Goal: Task Accomplishment & Management: Use online tool/utility

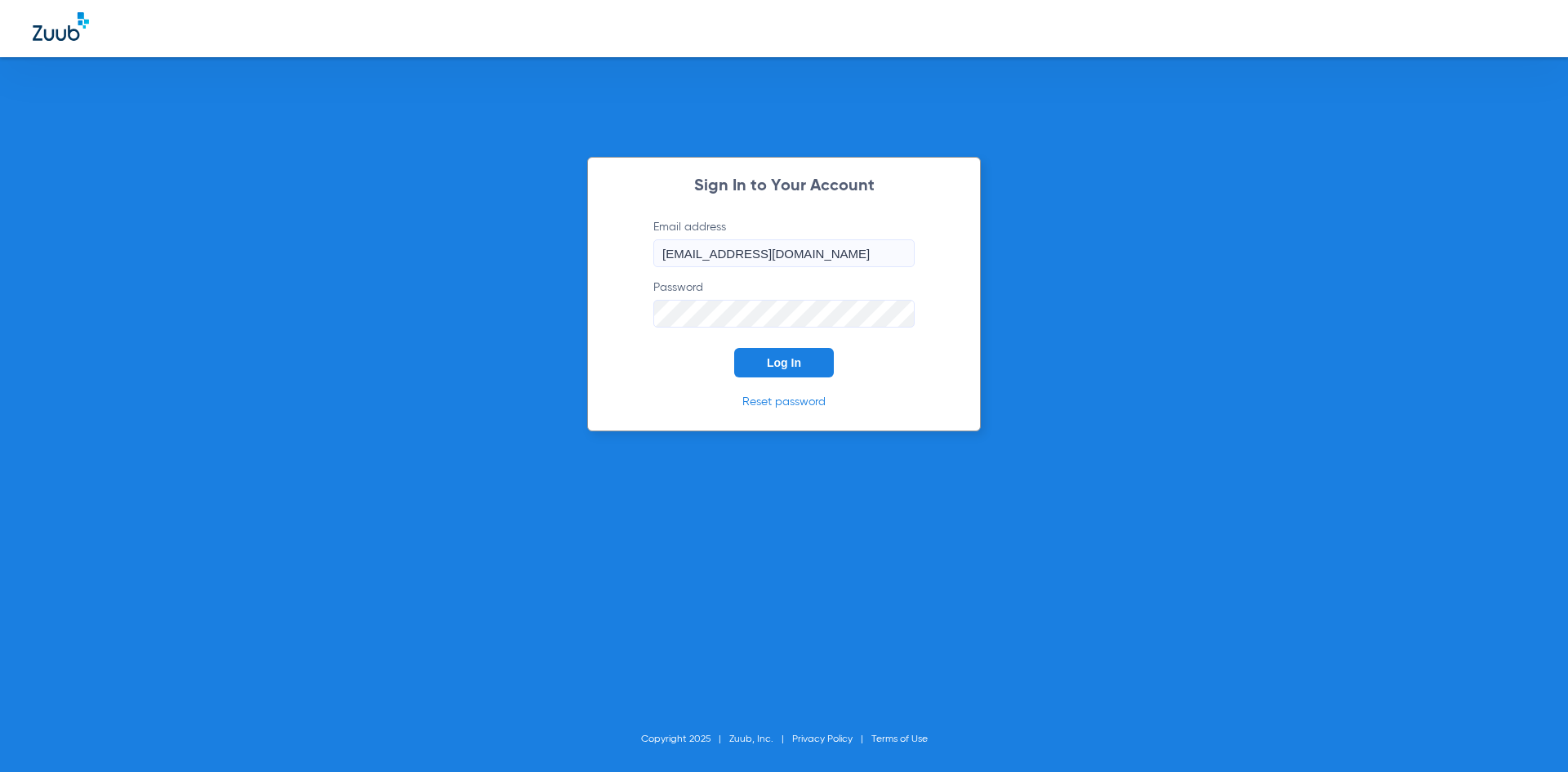
click at [773, 366] on span "Log In" at bounding box center [784, 362] width 35 height 13
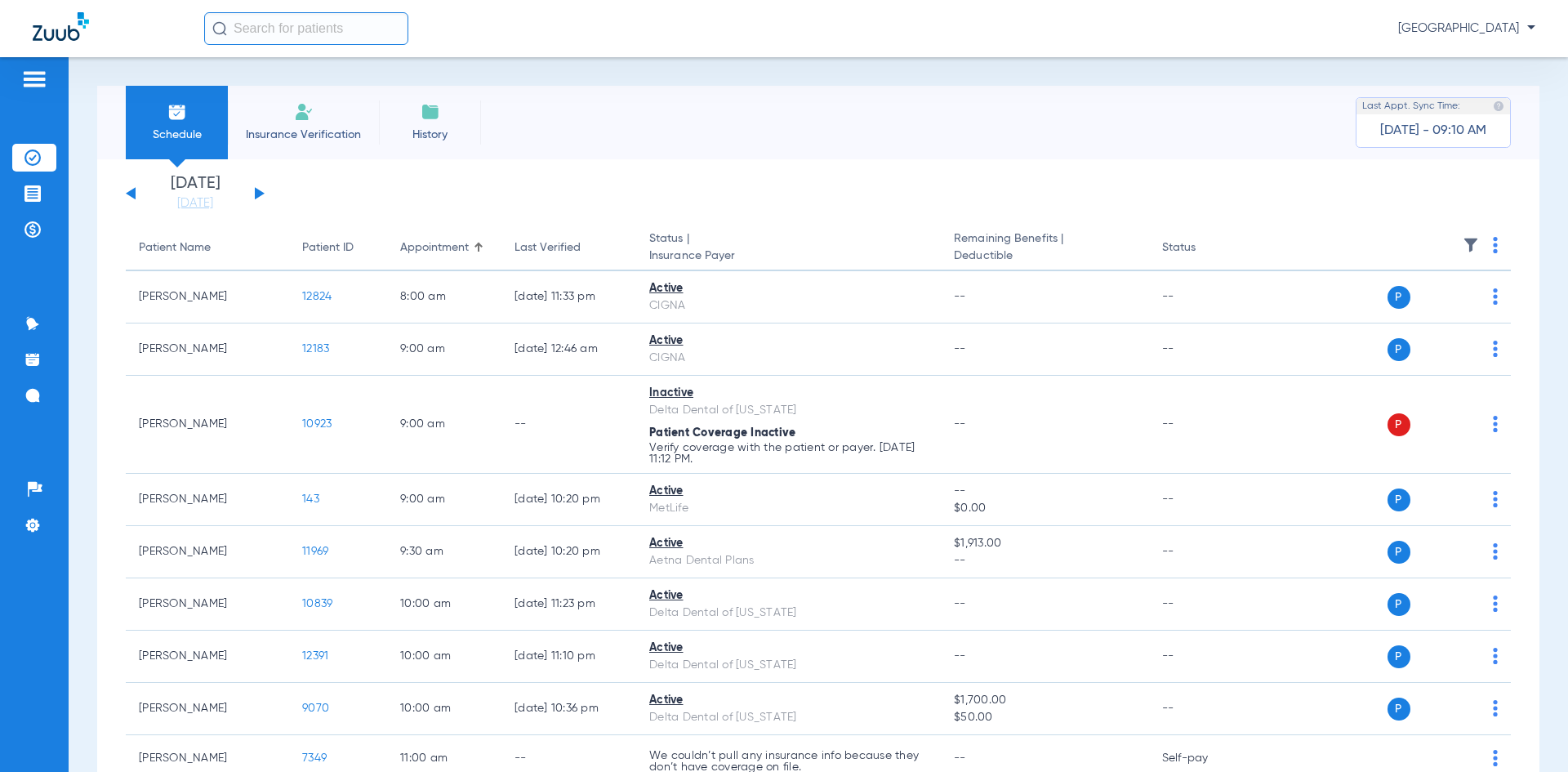
click at [36, 83] on img at bounding box center [34, 79] width 26 height 20
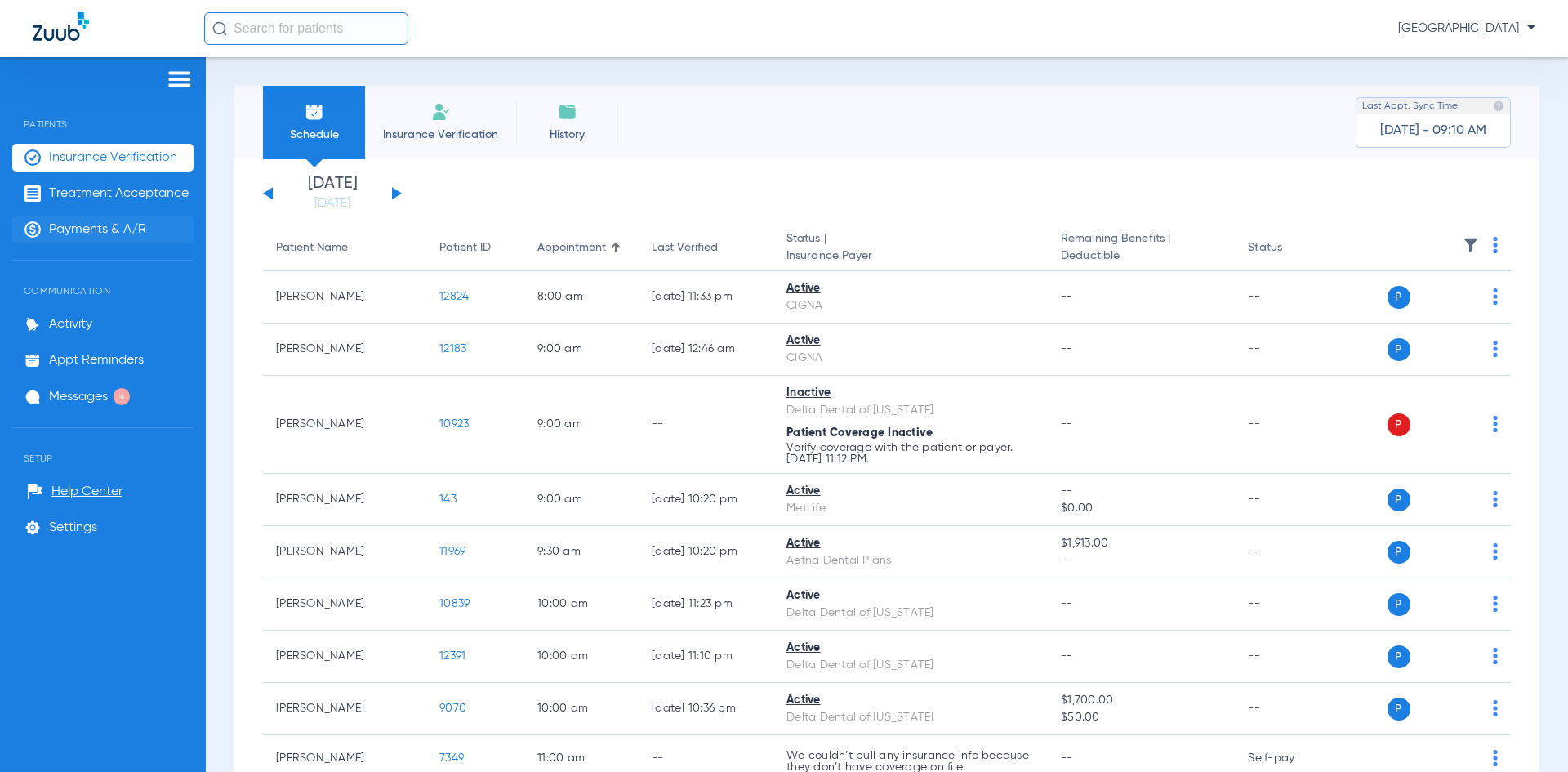
click at [79, 228] on span "Payments & A/R" at bounding box center [98, 229] width 97 height 17
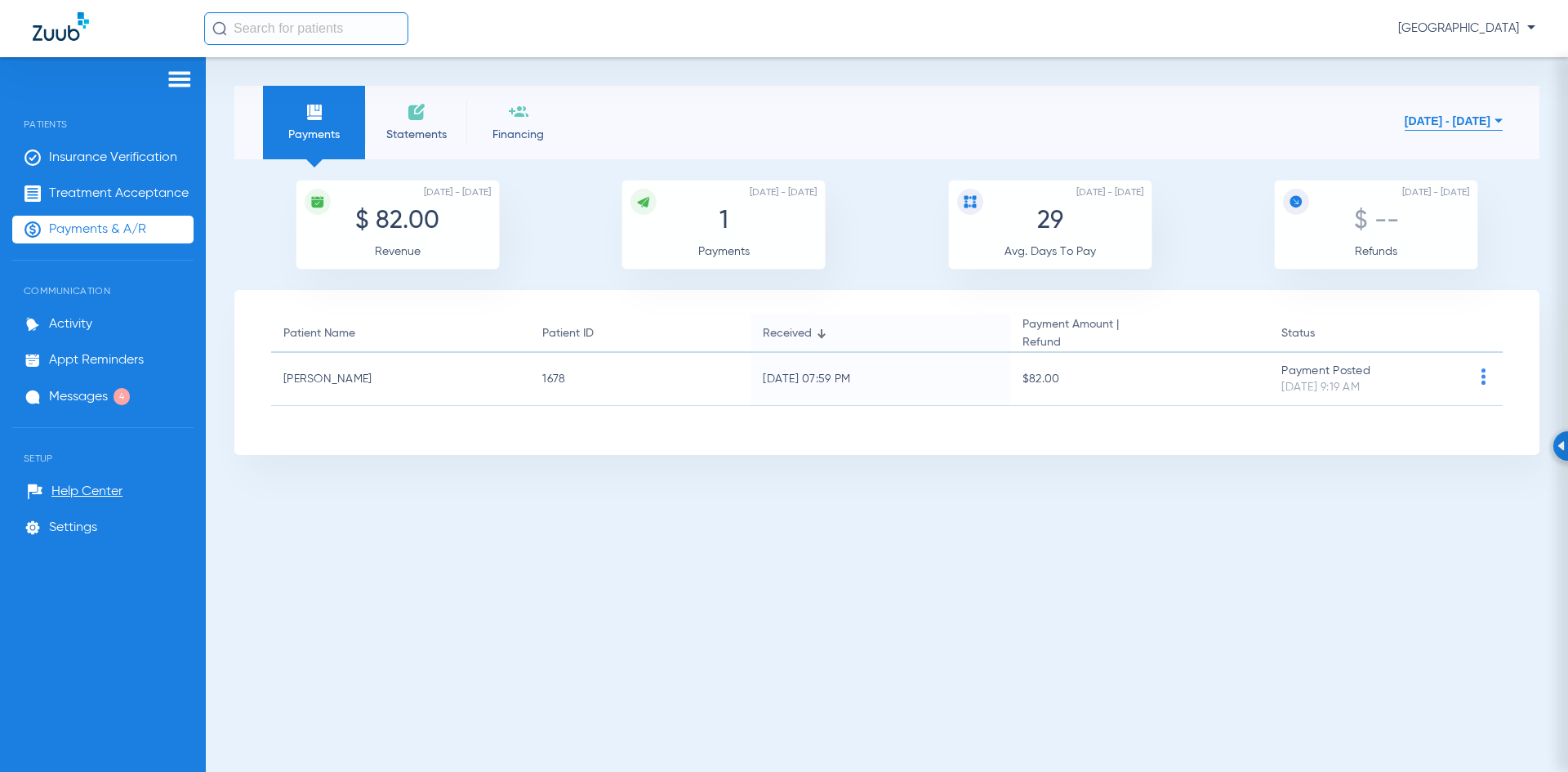
click at [427, 135] on span "Statements" at bounding box center [416, 134] width 78 height 17
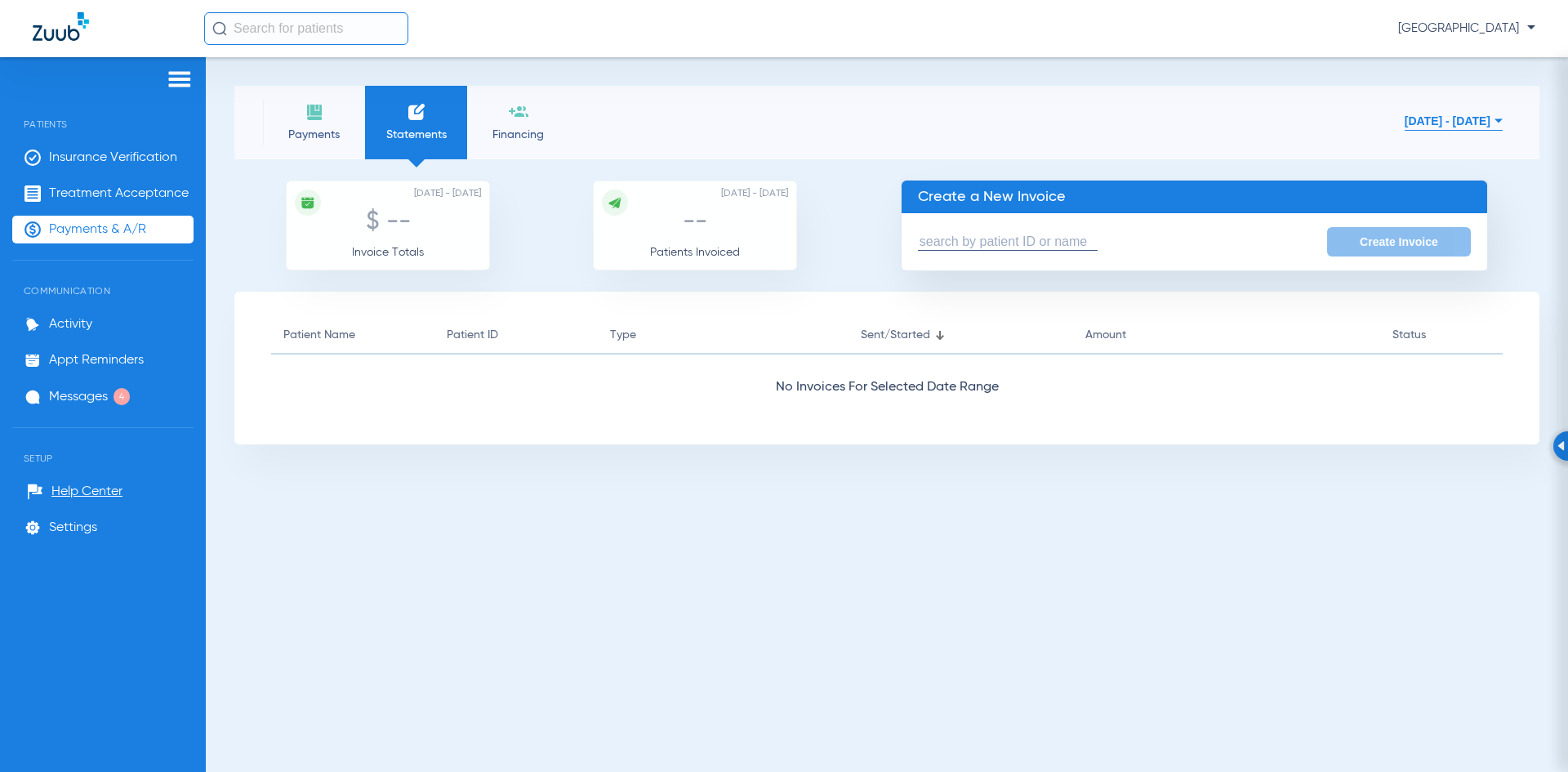
click at [943, 243] on input "text" at bounding box center [1008, 241] width 180 height 17
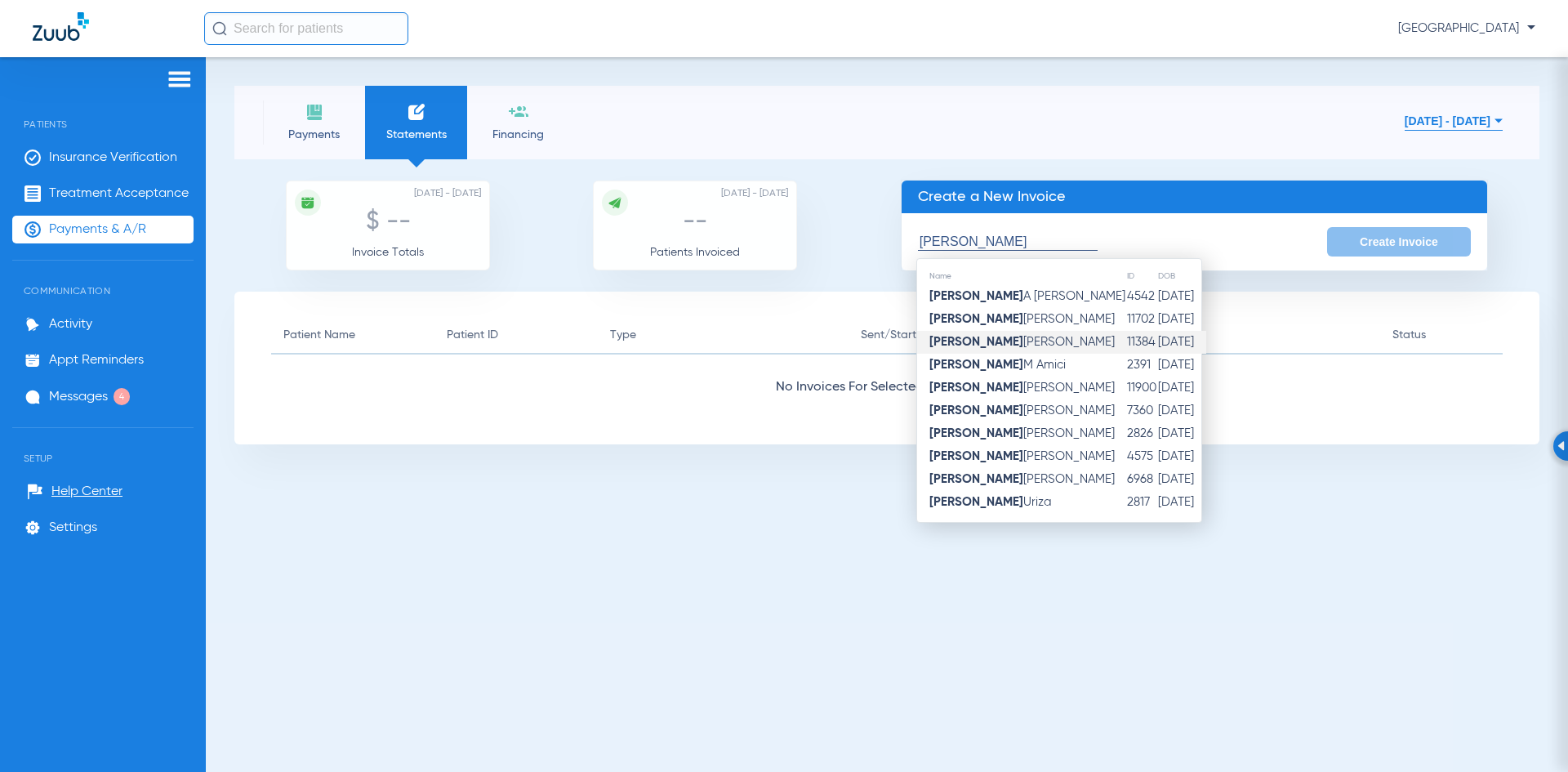
click at [1012, 346] on span "[PERSON_NAME]" at bounding box center [1023, 342] width 186 height 12
type input "[PERSON_NAME]"
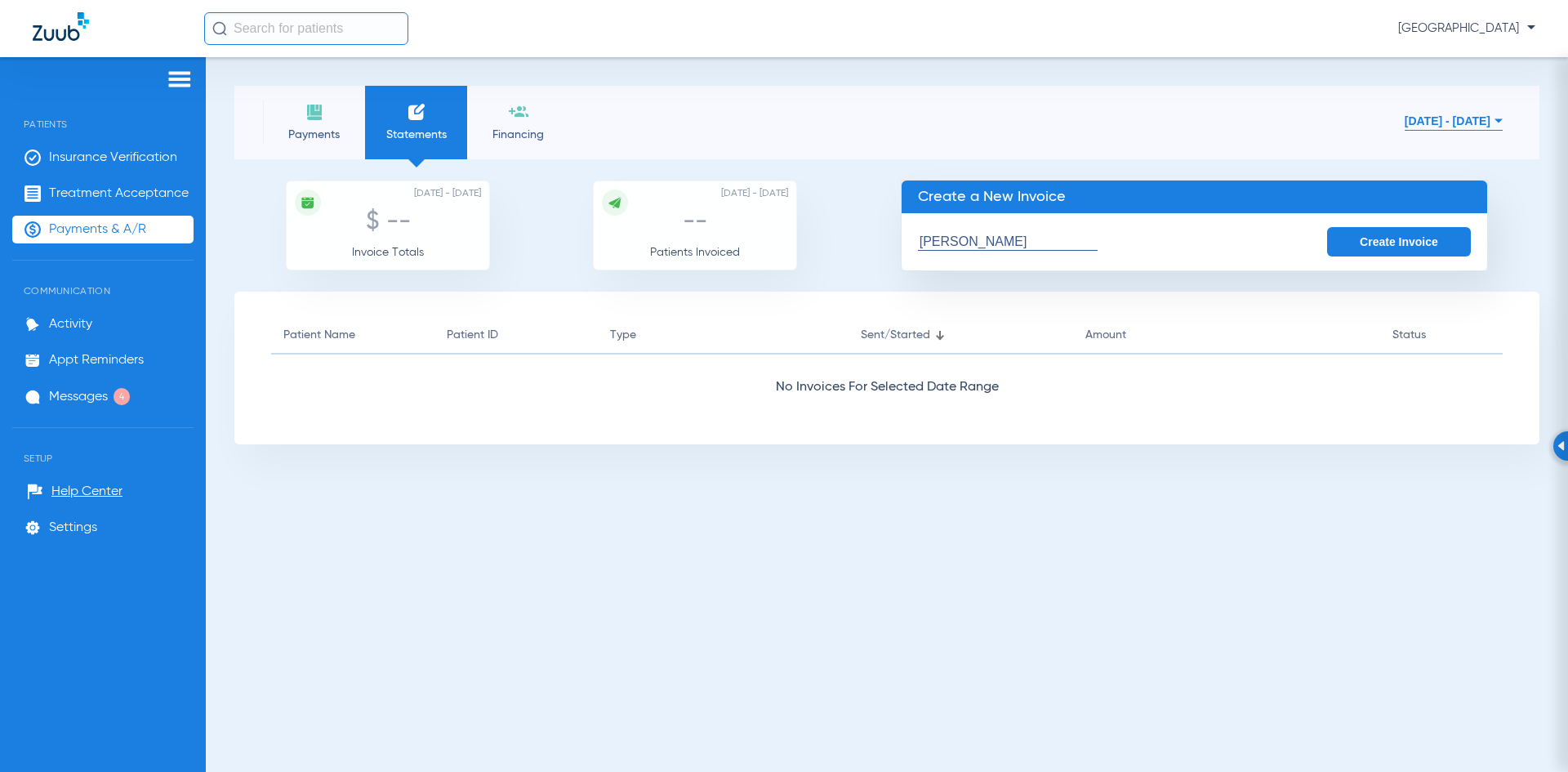
click at [1375, 238] on button "Create Invoice" at bounding box center [1398, 242] width 143 height 30
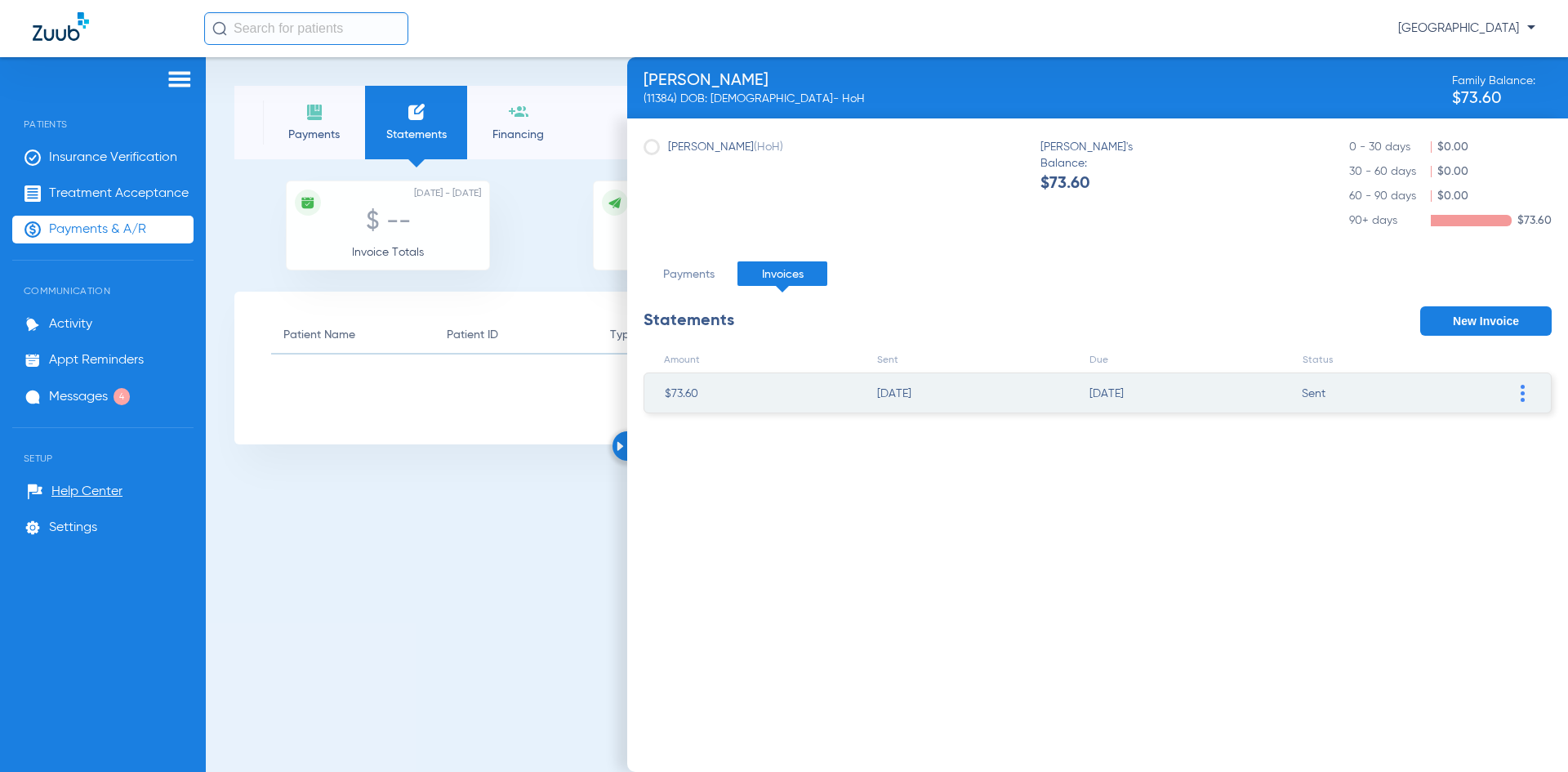
click at [1525, 393] on img at bounding box center [1523, 392] width 4 height 17
click at [1435, 513] on li "Mark invoice PAID" at bounding box center [1439, 514] width 184 height 25
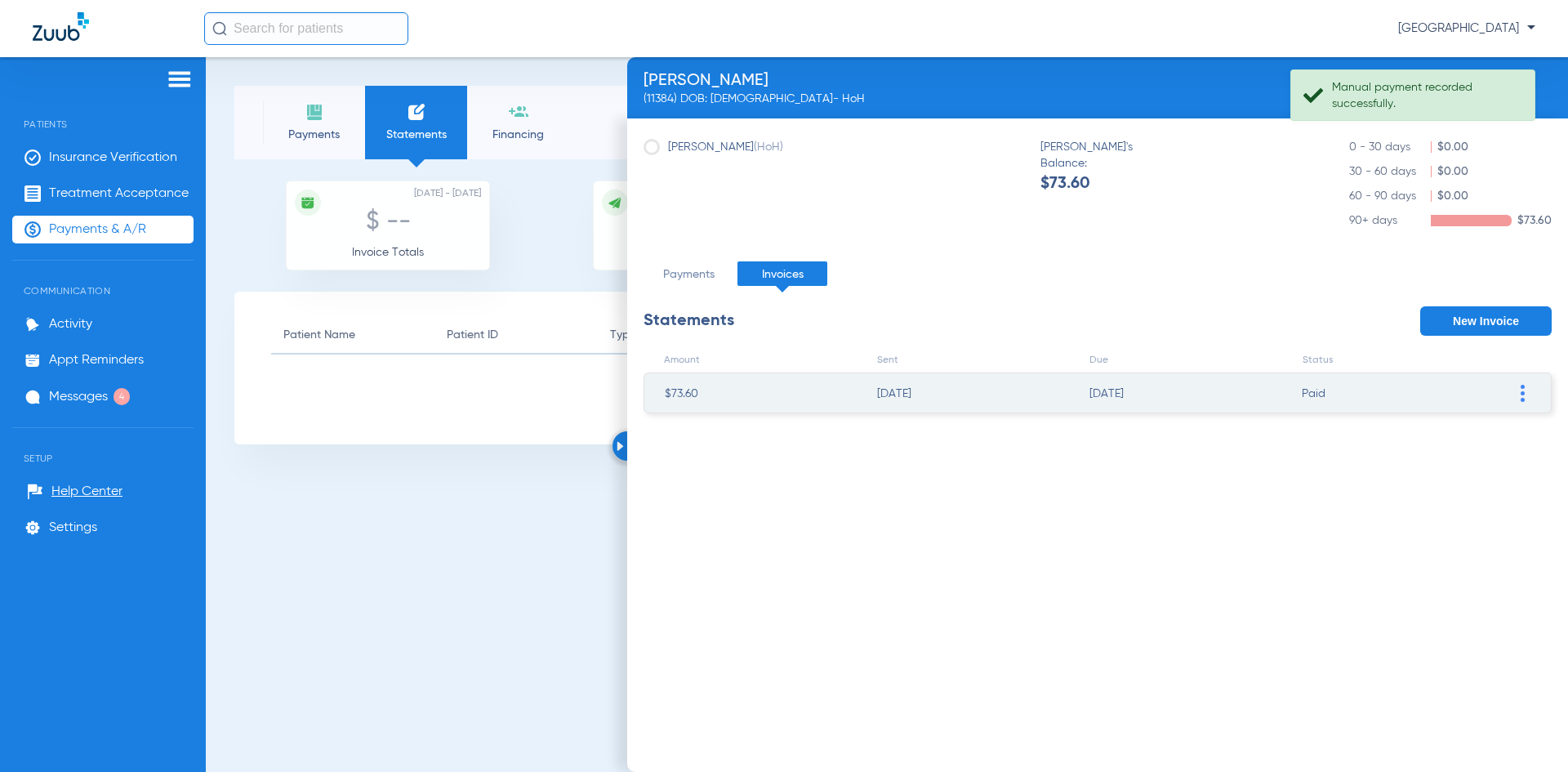
click at [612, 446] on div "Payments Statements Financing [DATE] - [DATE] [DATE] Su Mo Tu We Th Fr Sa 27 28…" at bounding box center [886, 414] width 1362 height 715
click at [615, 446] on div at bounding box center [627, 446] width 30 height 30
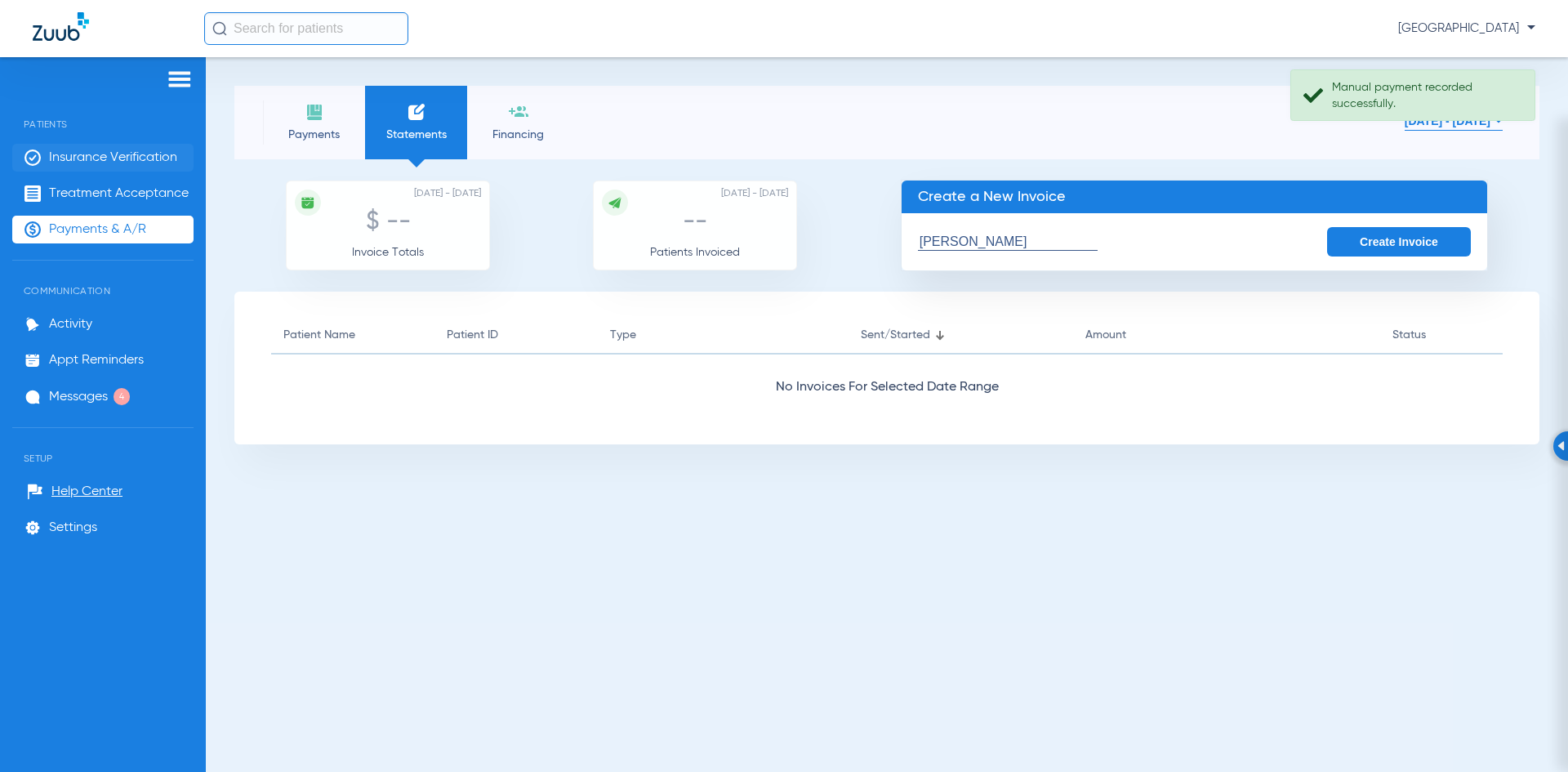
click at [70, 158] on span "Insurance Verification" at bounding box center [114, 157] width 128 height 17
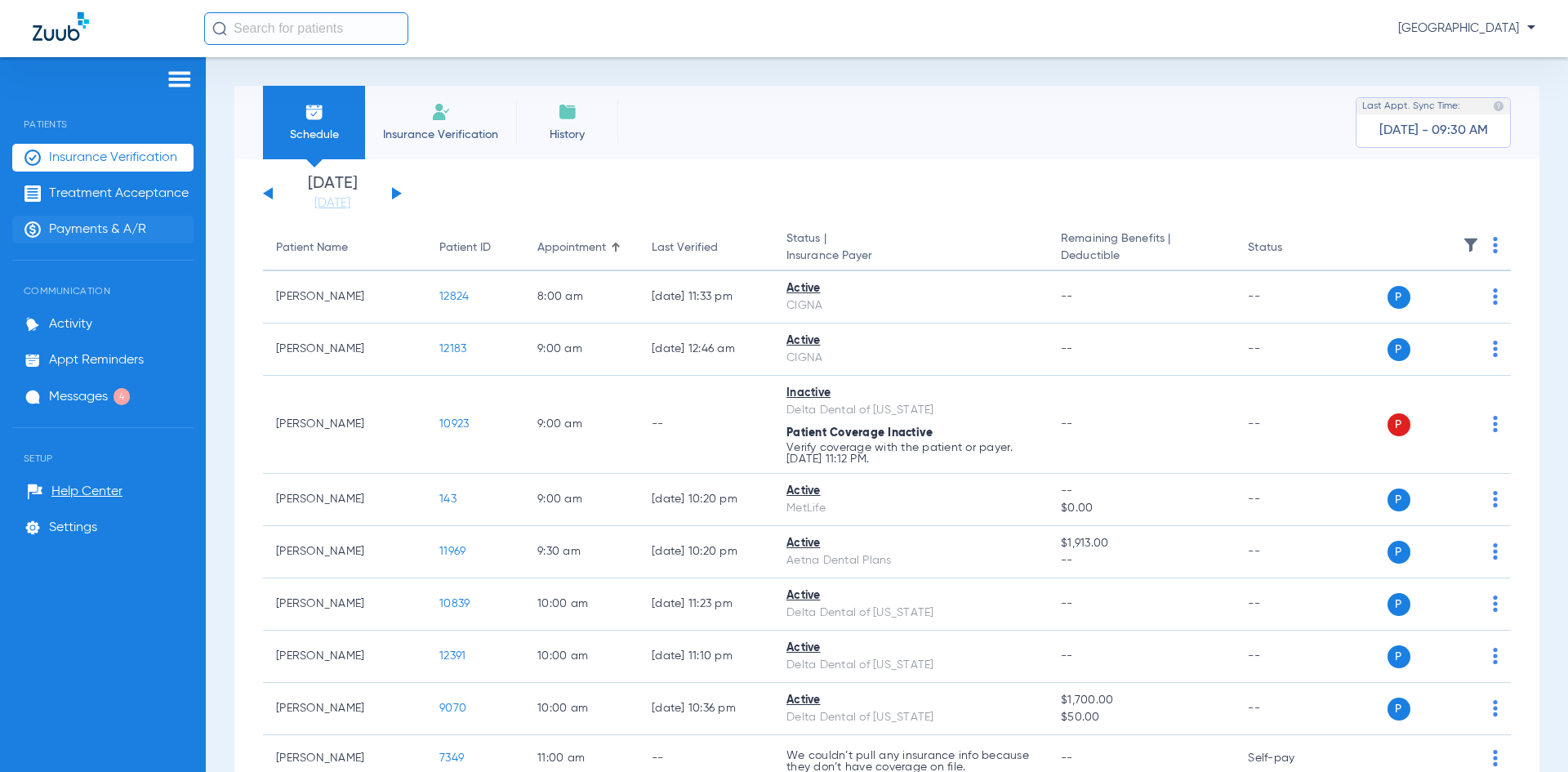
click at [81, 223] on span "Payments & A/R" at bounding box center [98, 229] width 97 height 17
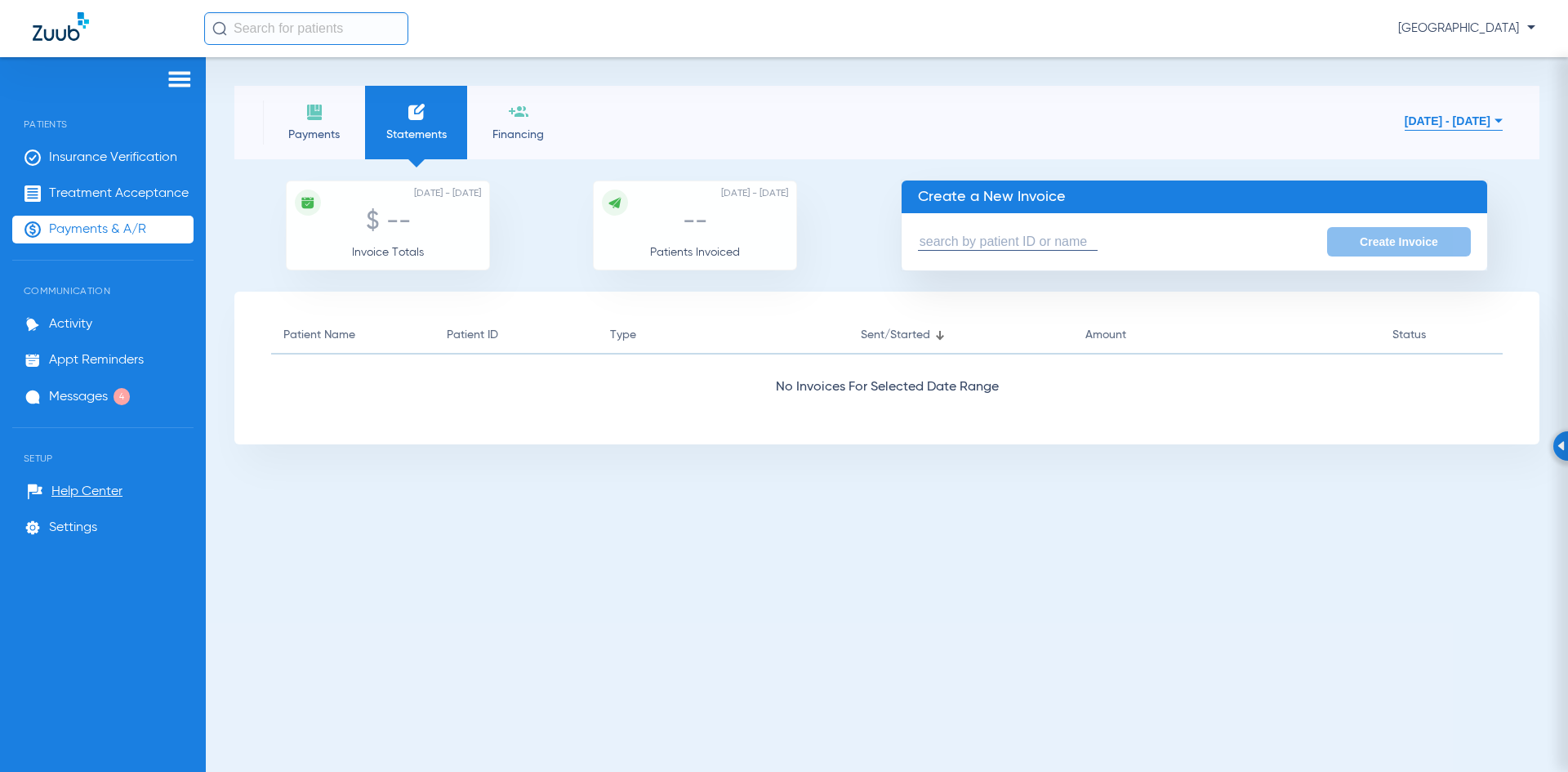
click at [923, 243] on input "text" at bounding box center [1008, 241] width 180 height 17
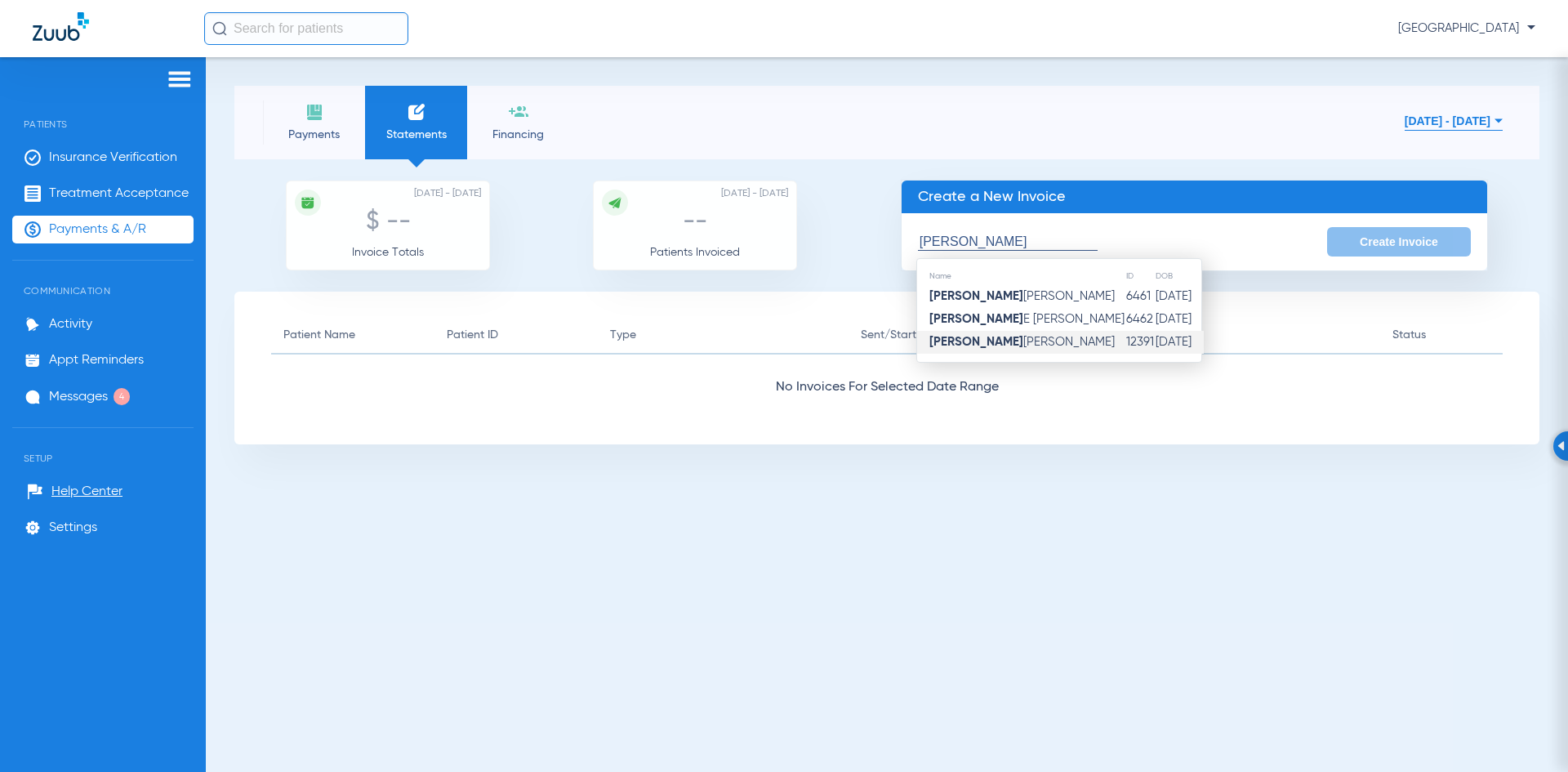
click at [1011, 343] on td "[PERSON_NAME]" at bounding box center [1021, 342] width 208 height 23
type input "[PERSON_NAME]"
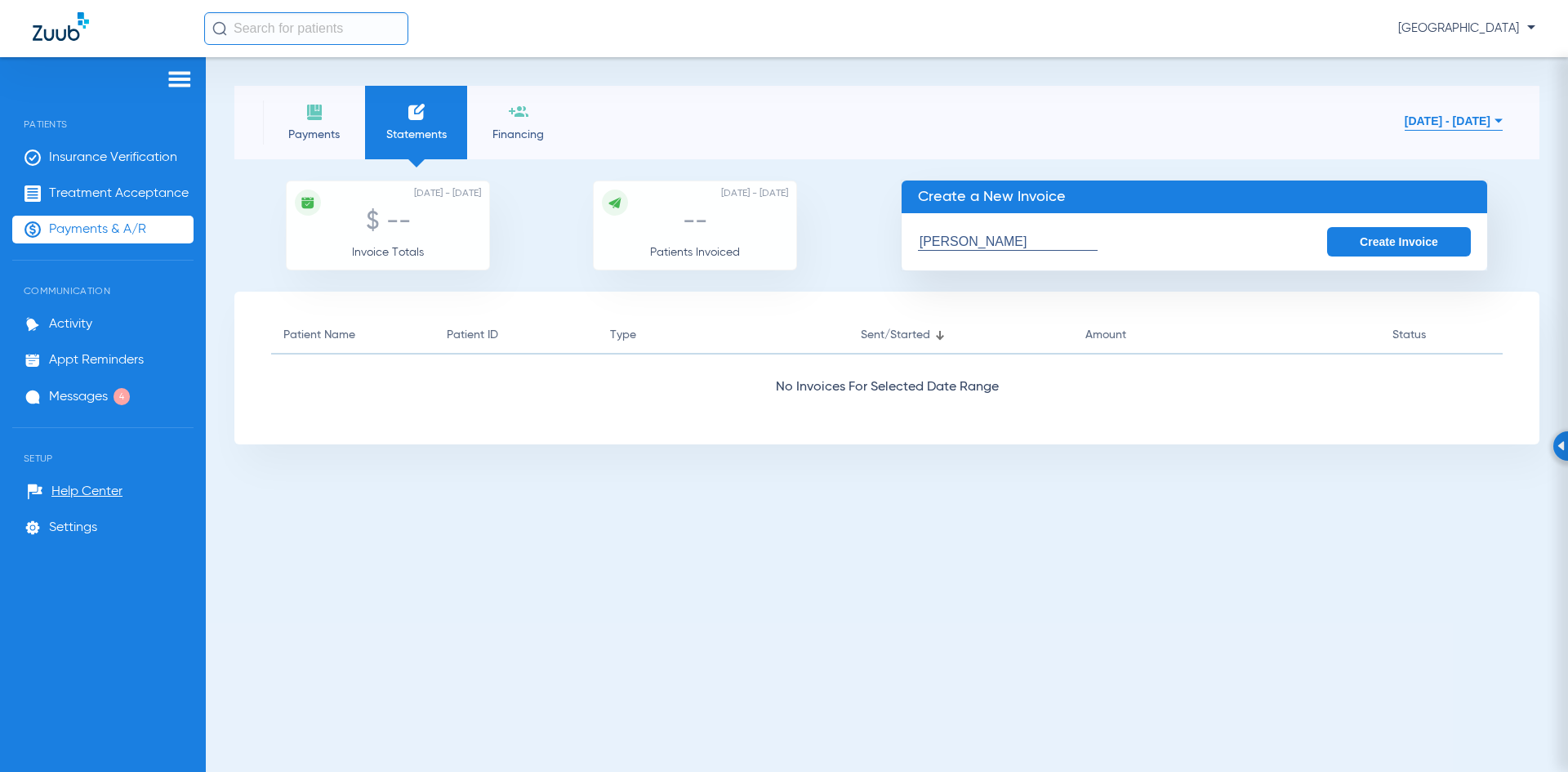
click at [1393, 238] on button "Create Invoice" at bounding box center [1398, 242] width 143 height 30
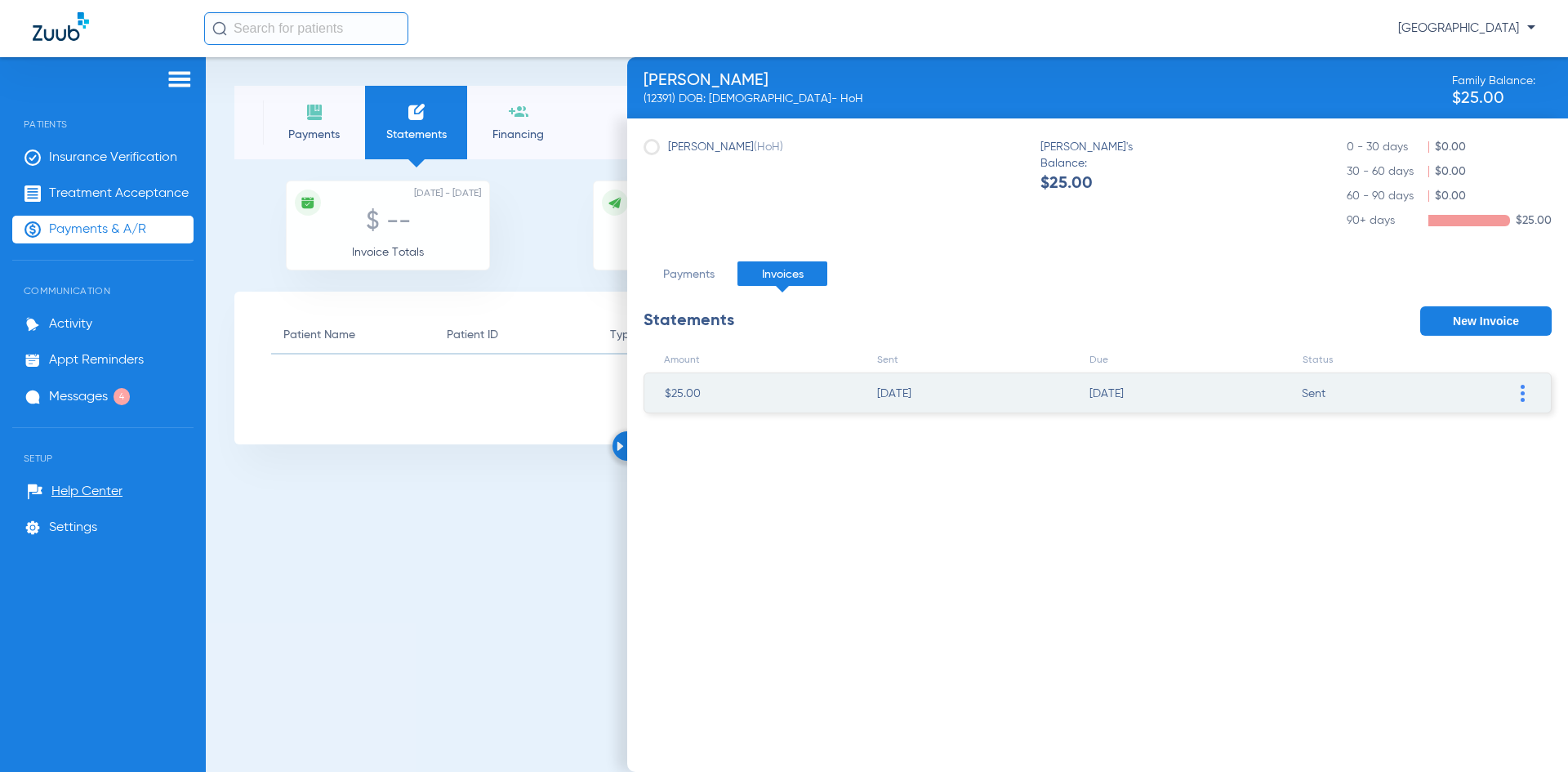
click at [1524, 393] on img at bounding box center [1523, 392] width 4 height 17
click at [1387, 516] on li "Mark invoice PAID" at bounding box center [1439, 514] width 184 height 25
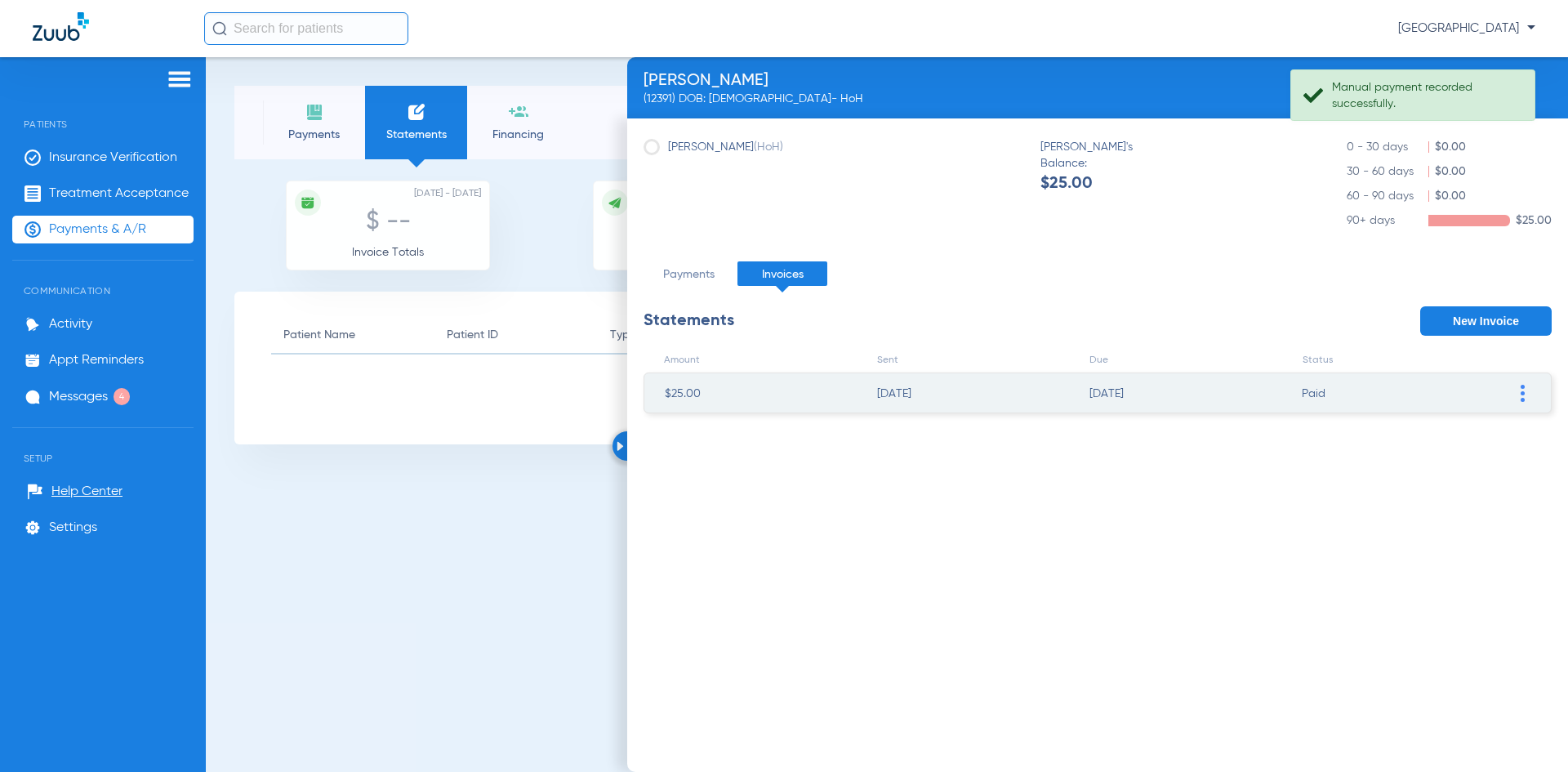
click at [615, 446] on div at bounding box center [627, 446] width 30 height 30
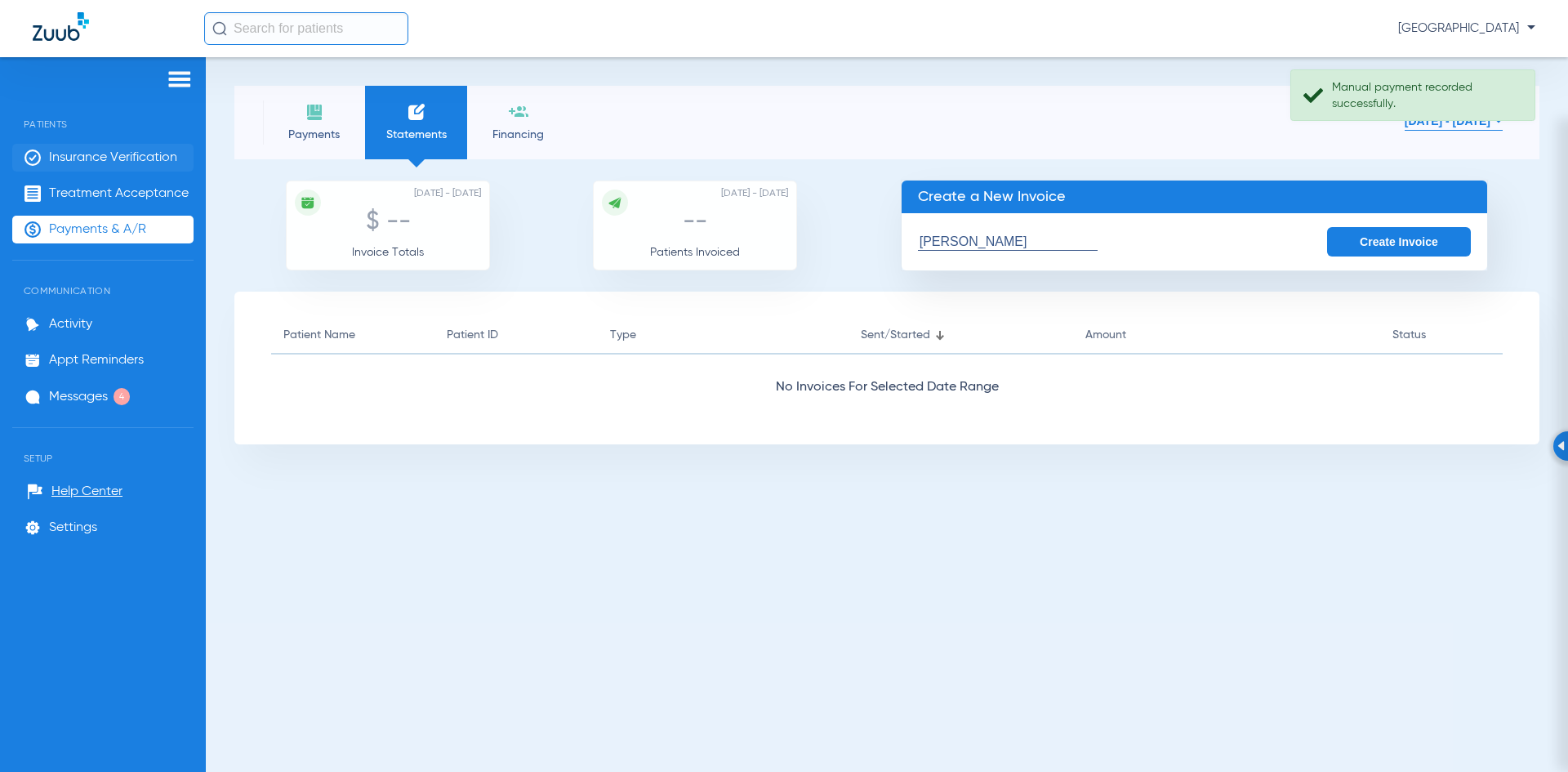
click at [79, 158] on span "Insurance Verification" at bounding box center [114, 157] width 128 height 17
